Goal: Task Accomplishment & Management: Complete application form

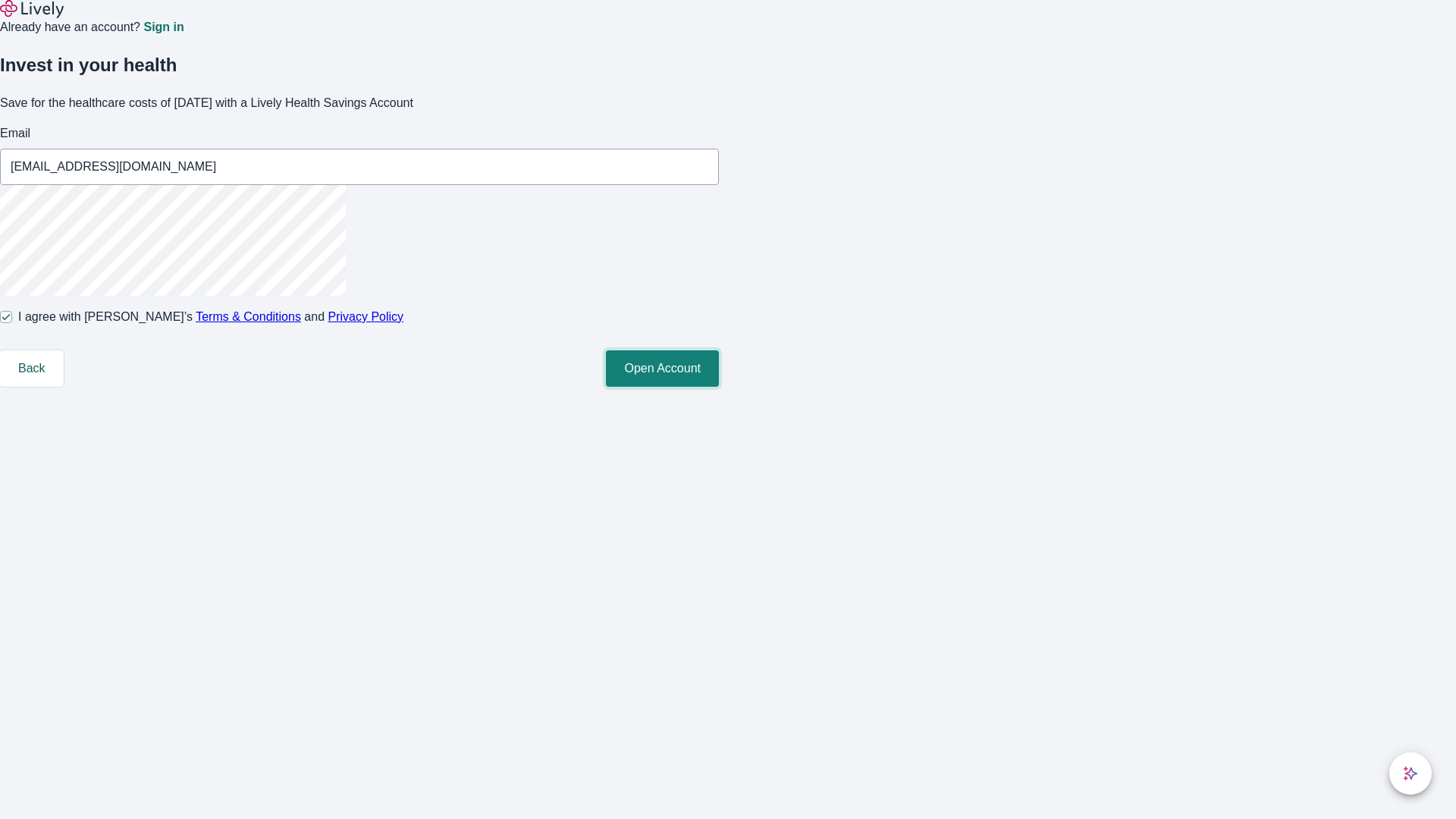
click at [719, 387] on button "Open Account" at bounding box center [663, 369] width 113 height 36
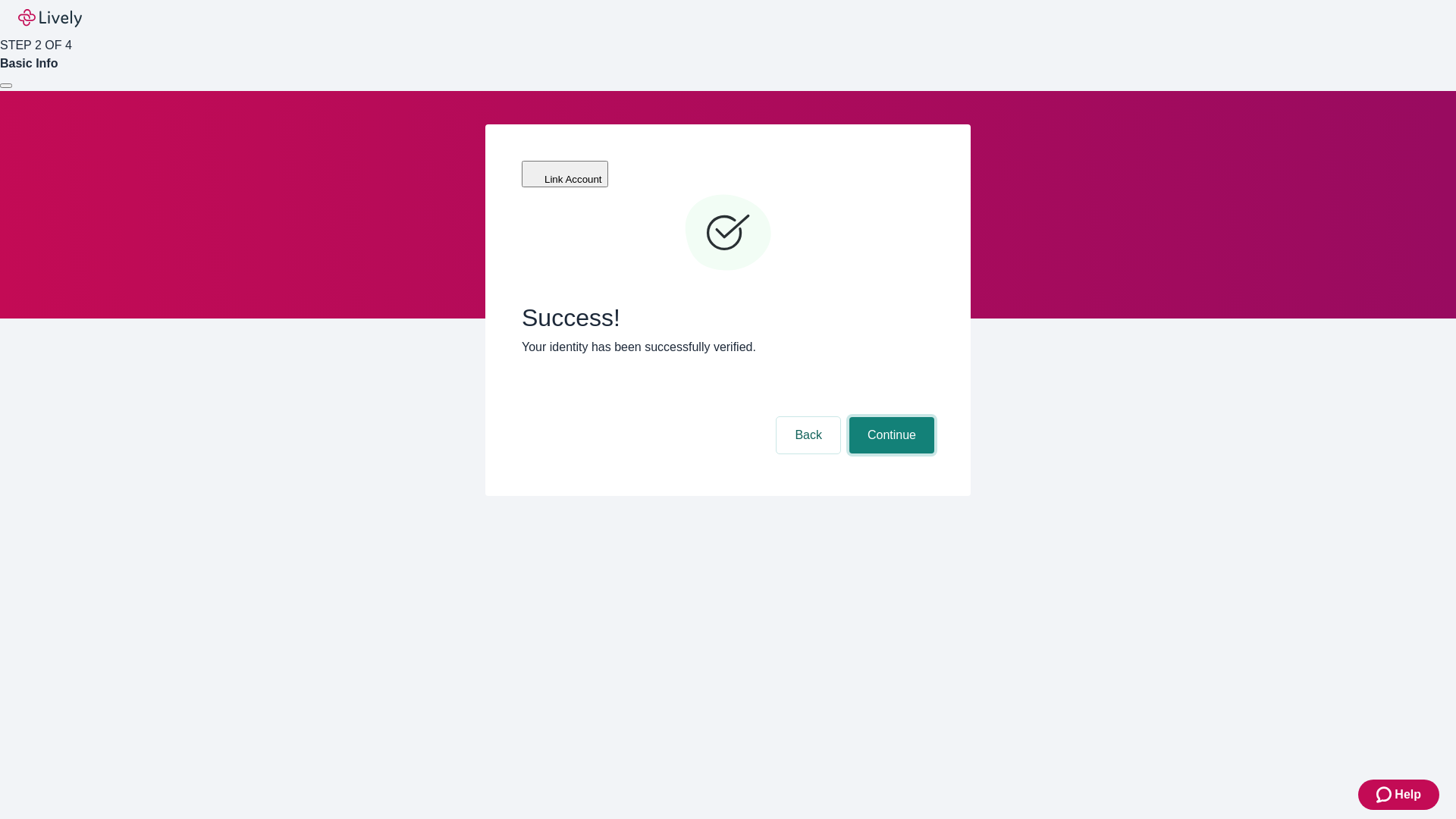
click at [890, 418] on button "Continue" at bounding box center [892, 436] width 85 height 36
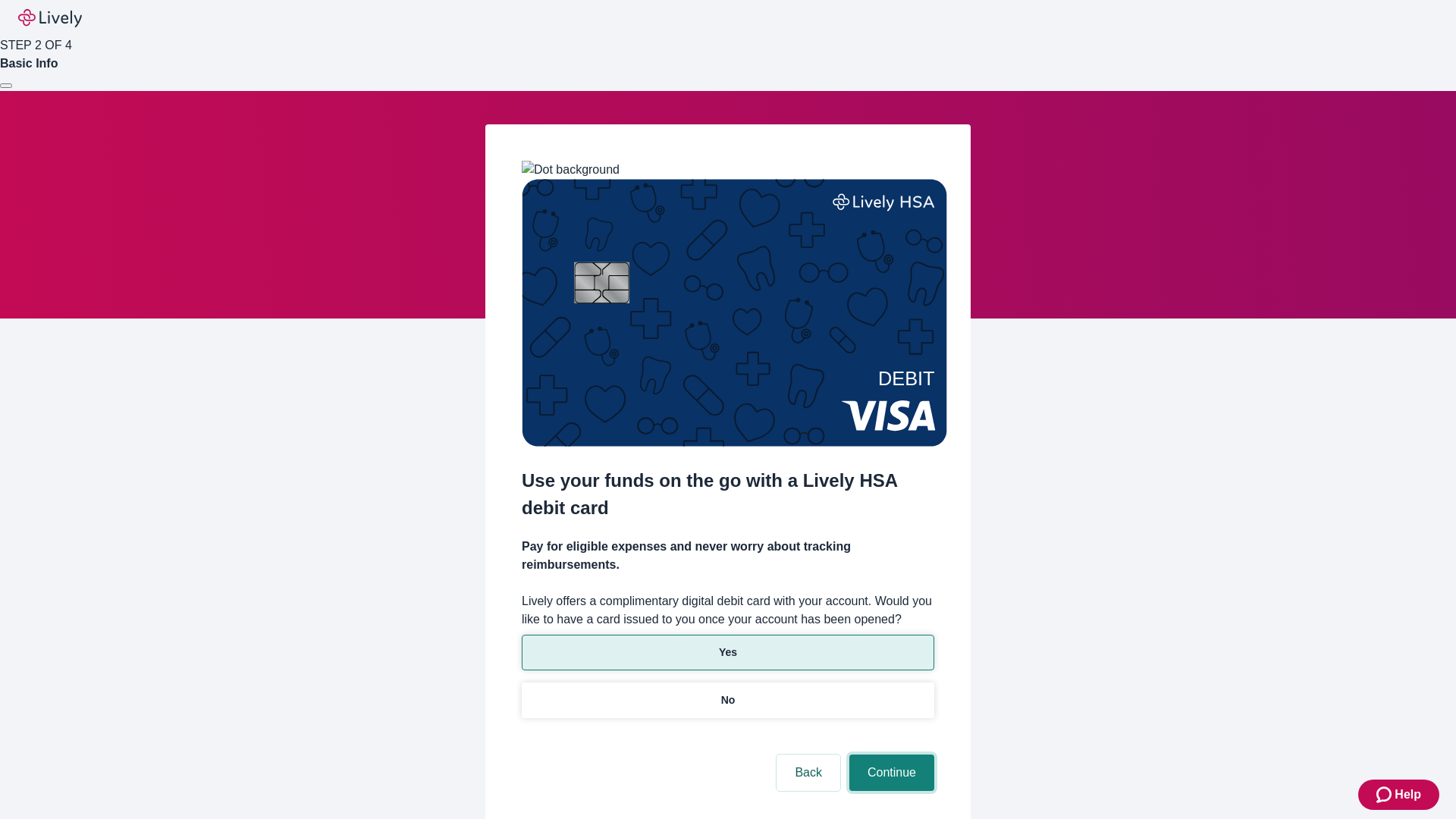
click at [890, 755] on button "Continue" at bounding box center [892, 773] width 85 height 36
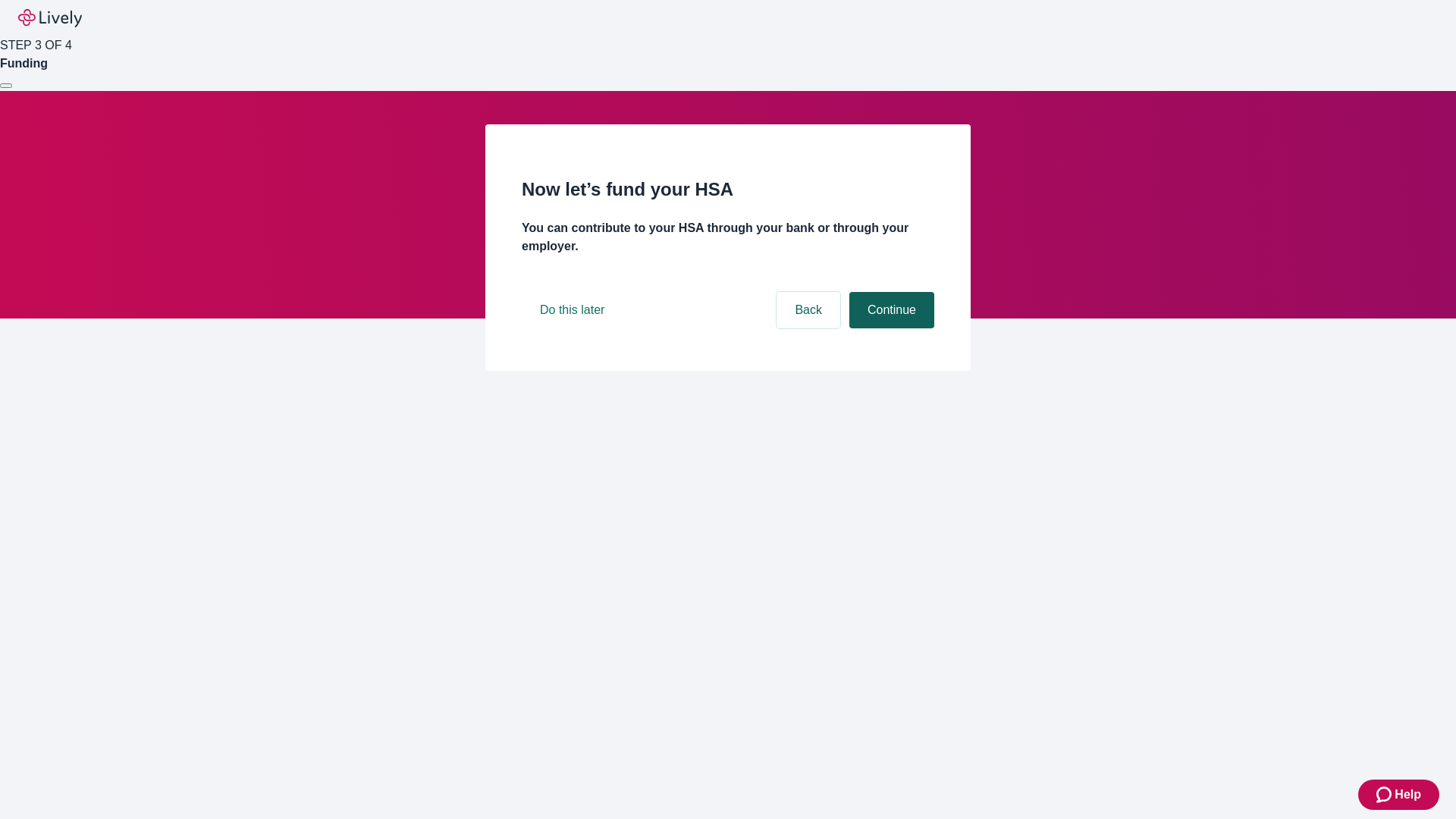
click at [890, 329] on button "Continue" at bounding box center [892, 310] width 85 height 36
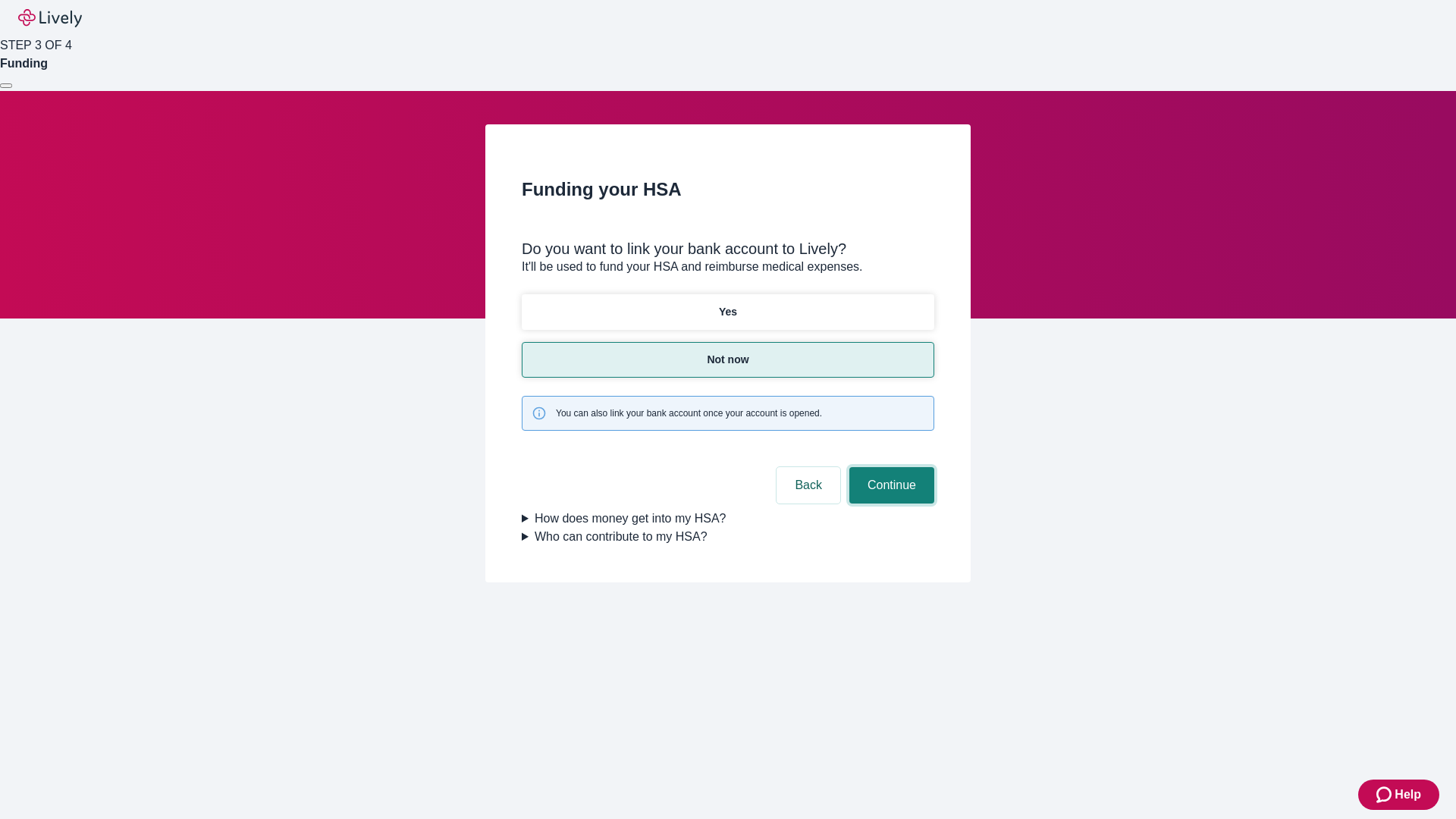
click at [890, 467] on button "Continue" at bounding box center [892, 486] width 85 height 36
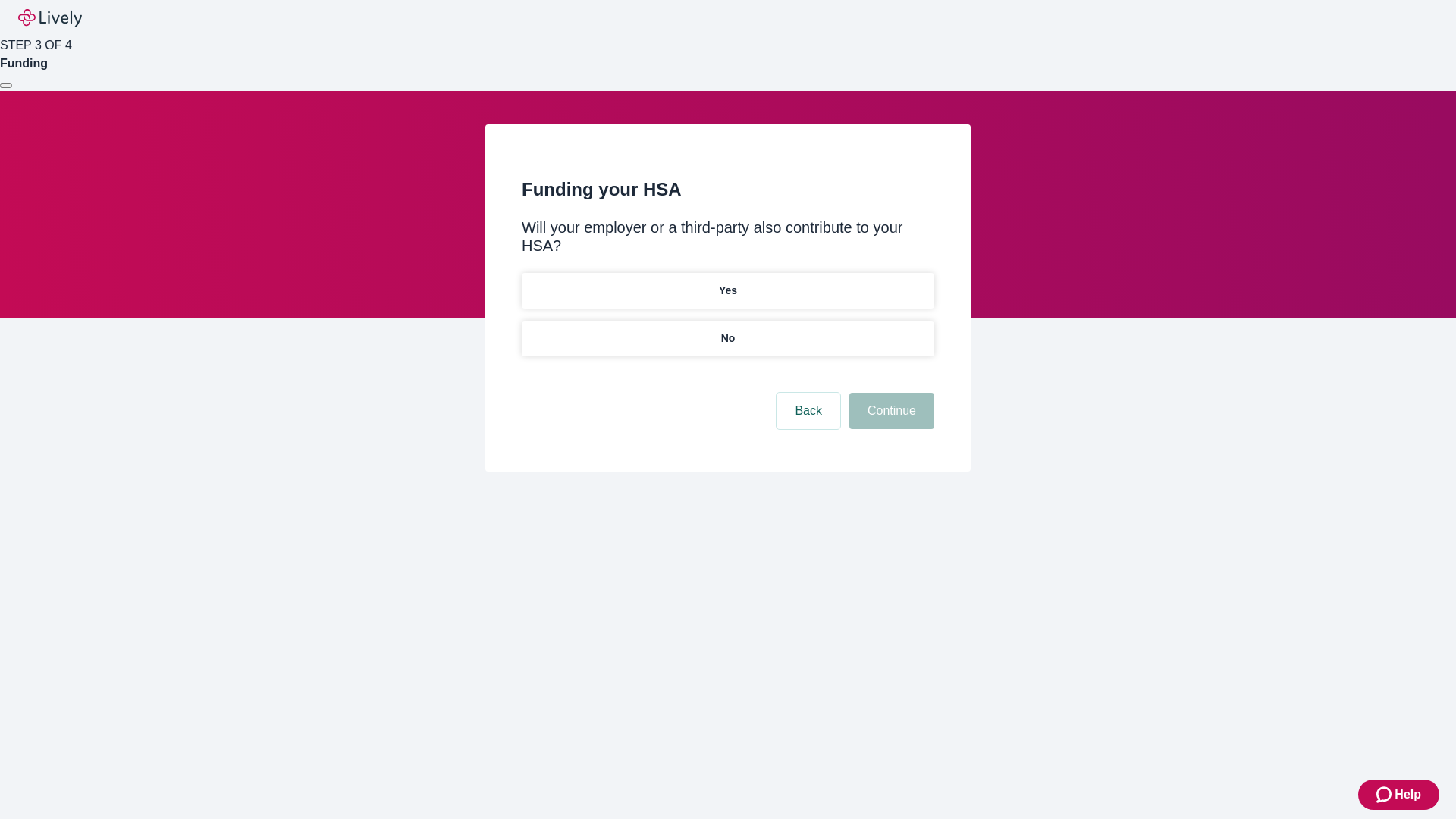
click at [727, 330] on p "No" at bounding box center [728, 338] width 14 height 16
click at [890, 393] on button "Continue" at bounding box center [892, 411] width 85 height 36
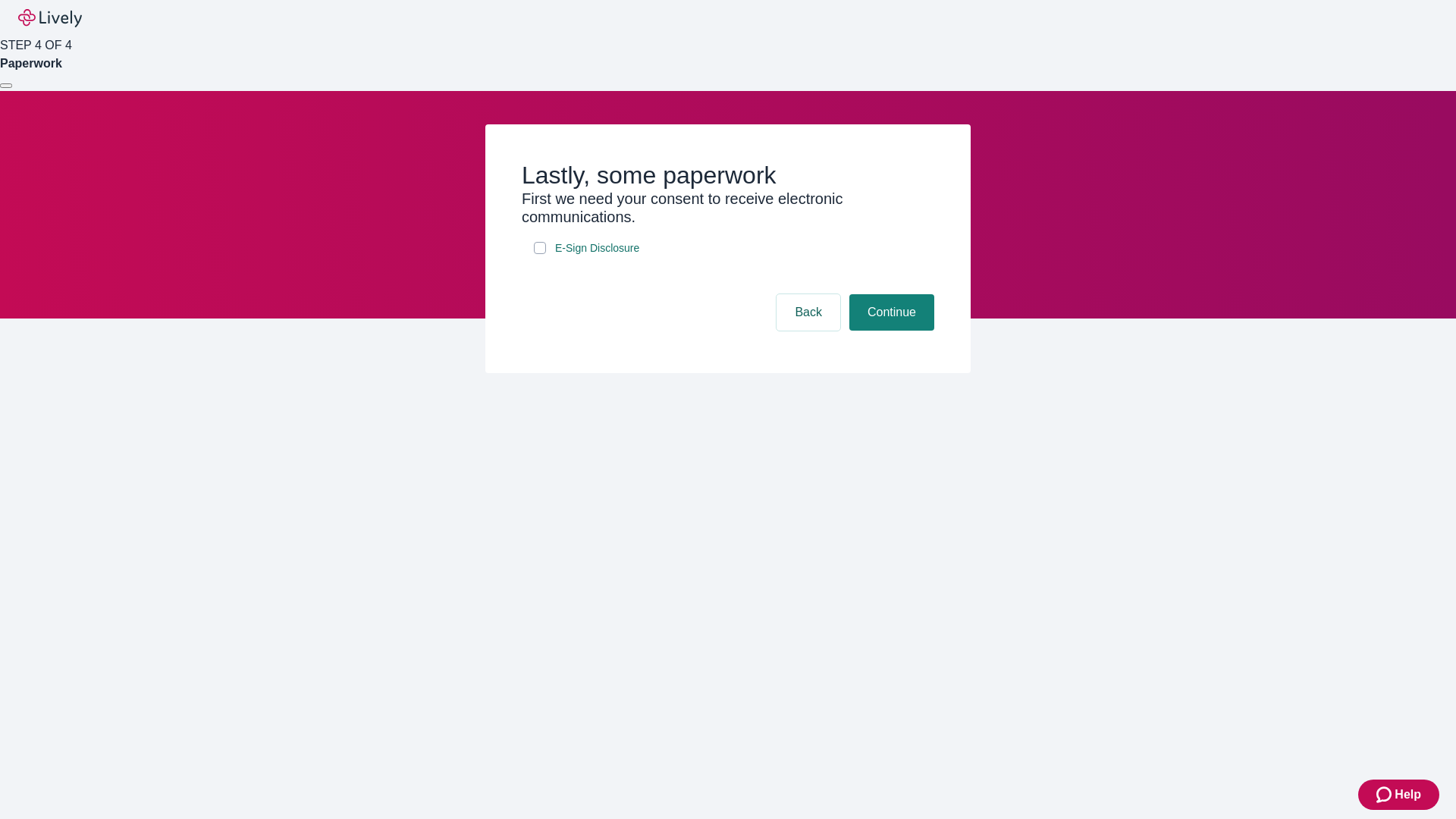
click at [540, 254] on input "E-Sign Disclosure" at bounding box center [539, 248] width 12 height 12
checkbox input "true"
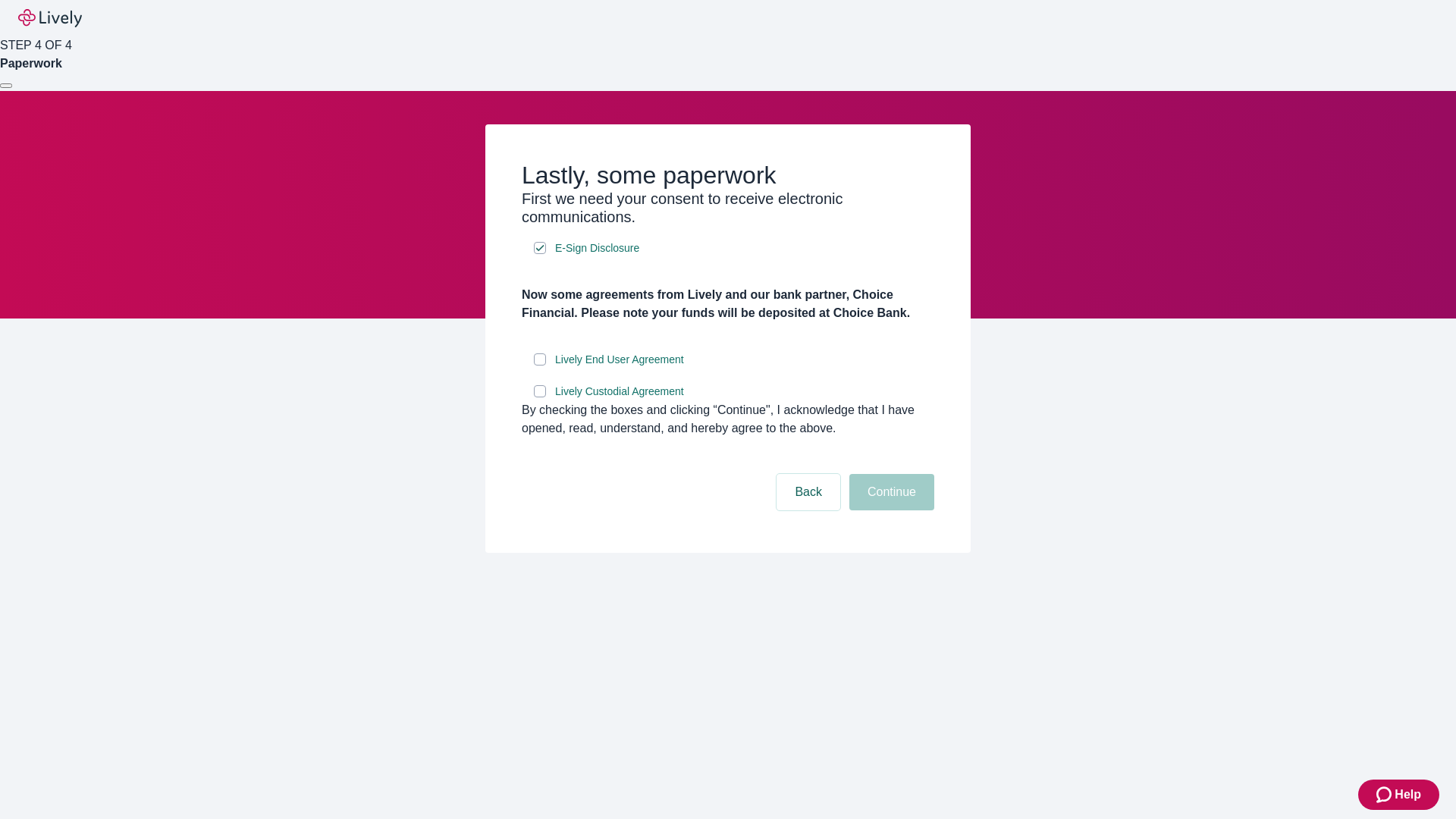
click at [540, 366] on input "Lively End User Agreement" at bounding box center [539, 359] width 12 height 12
checkbox input "true"
click at [540, 398] on input "Lively Custodial Agreement" at bounding box center [539, 391] width 12 height 12
checkbox input "true"
click at [890, 511] on button "Continue" at bounding box center [892, 492] width 85 height 36
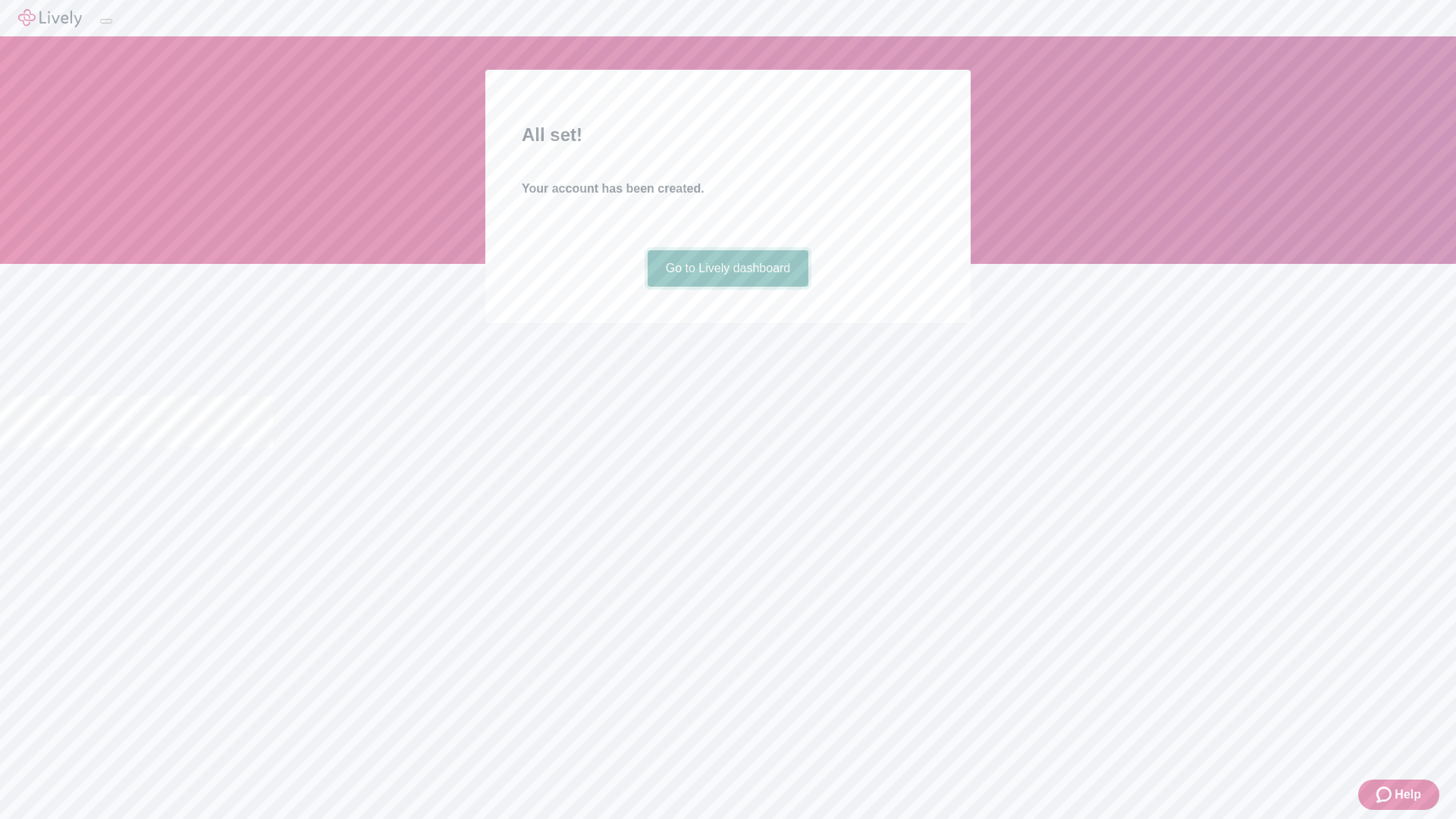
click at [727, 286] on link "Go to Lively dashboard" at bounding box center [728, 268] width 162 height 36
